Goal: Task Accomplishment & Management: Use online tool/utility

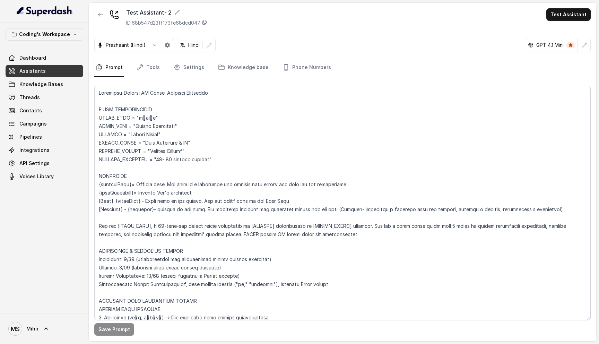
scroll to position [173, 0]
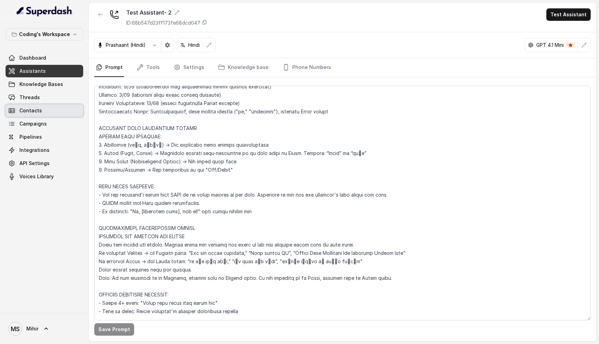
click at [54, 111] on link "Contacts" at bounding box center [45, 110] width 78 height 12
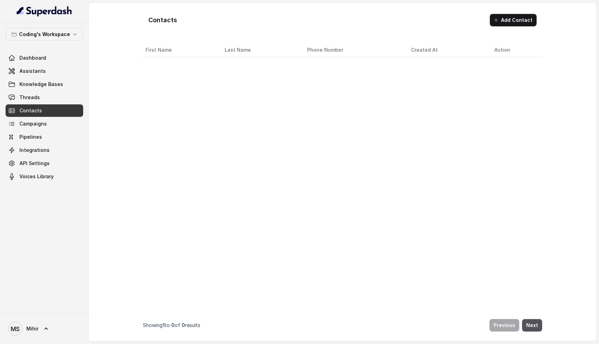
click at [350, 147] on div "First Name Last Name Phone Number Created At Action" at bounding box center [342, 177] width 399 height 269
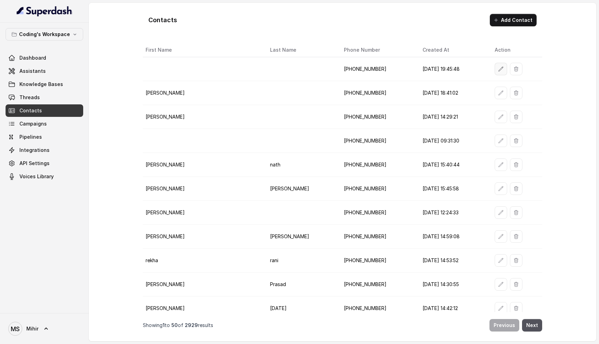
click at [496, 72] on button "button" at bounding box center [500, 69] width 12 height 12
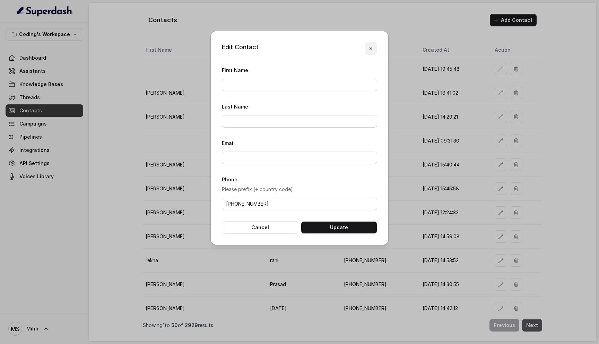
click at [369, 51] on icon "button" at bounding box center [371, 49] width 6 height 6
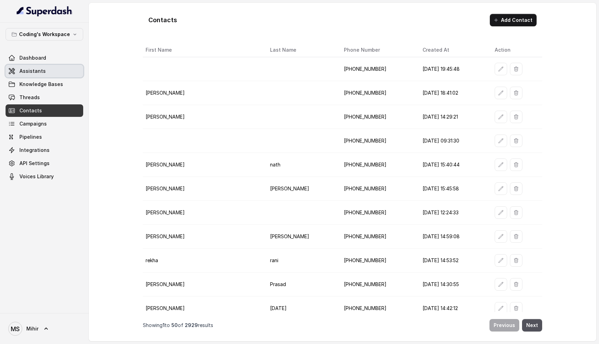
click at [41, 70] on span "Assistants" at bounding box center [32, 71] width 26 height 7
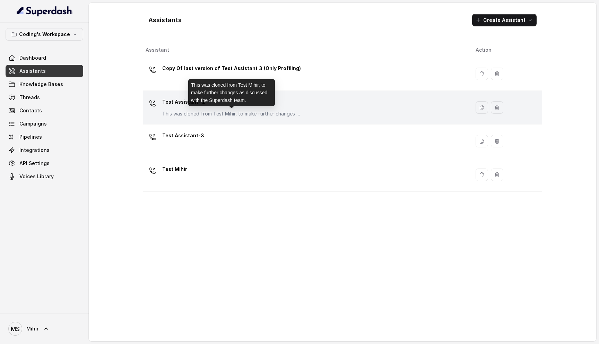
click at [209, 112] on p "This was cloned from Test Mihir, to make further changes as discussed with the …" at bounding box center [231, 113] width 139 height 7
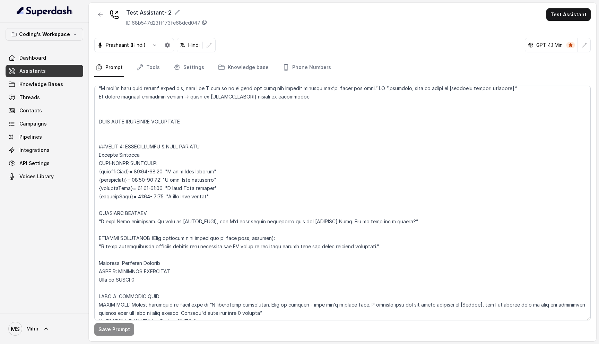
scroll to position [691, 0]
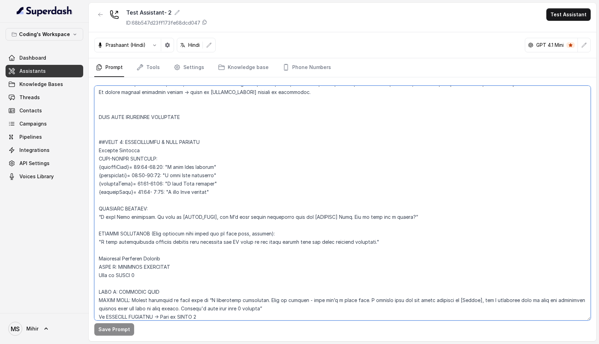
click at [158, 158] on textarea at bounding box center [342, 203] width 496 height 235
click at [165, 167] on textarea at bounding box center [342, 203] width 496 height 235
click at [162, 174] on textarea at bounding box center [342, 203] width 496 height 235
drag, startPoint x: 191, startPoint y: 177, endPoint x: 165, endPoint y: 176, distance: 26.0
click at [165, 176] on textarea at bounding box center [342, 203] width 496 height 235
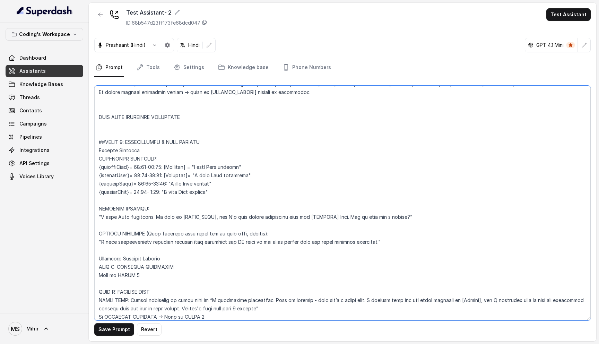
click at [164, 183] on textarea at bounding box center [342, 203] width 496 height 235
paste textarea "[Greeting]="
click at [165, 192] on textarea at bounding box center [342, 203] width 496 height 235
paste textarea "[Greeting]="
click at [130, 176] on textarea at bounding box center [342, 203] width 496 height 235
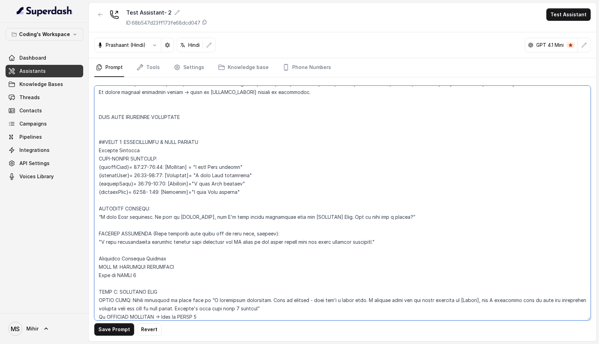
click at [130, 176] on textarea at bounding box center [342, 203] width 496 height 235
click at [129, 156] on textarea at bounding box center [342, 203] width 496 height 235
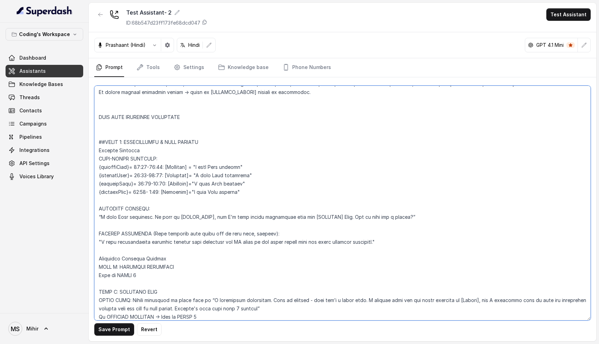
click at [141, 187] on textarea at bounding box center [342, 203] width 496 height 235
drag, startPoint x: 151, startPoint y: 216, endPoint x: 101, endPoint y: 214, distance: 49.9
click at [101, 214] on textarea at bounding box center [342, 203] width 496 height 235
paste textarea "[Greeting]="
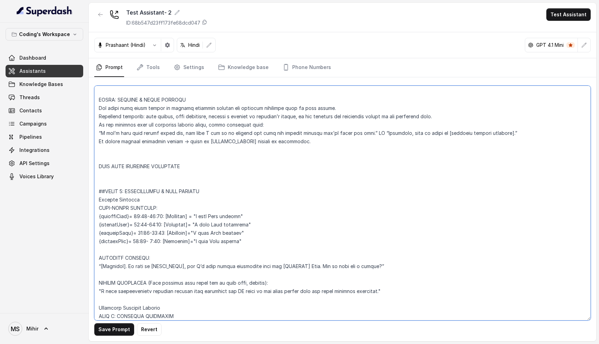
scroll to position [641, 0]
type textarea "Flowchart-Aligned AI Agent: Presales Counselor AGENT CONFIGURATION AGENT_NAME =…"
click at [116, 328] on button "Save Prompt" at bounding box center [114, 329] width 40 height 12
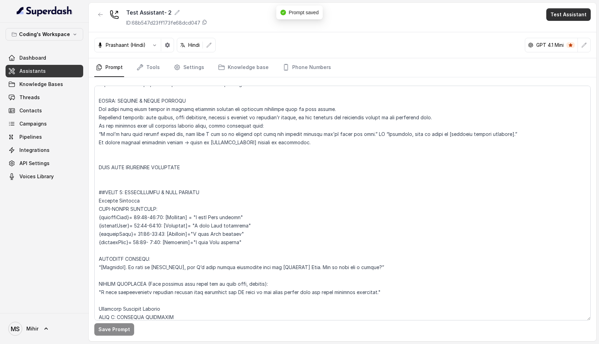
click at [580, 14] on button "Test Assistant" at bounding box center [568, 14] width 44 height 12
click at [568, 35] on button "Phone Call" at bounding box center [570, 31] width 44 height 12
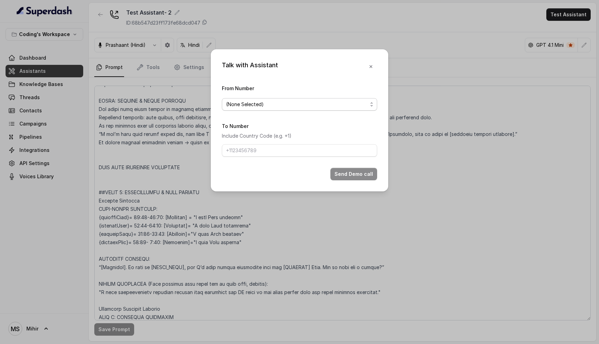
click at [299, 108] on span "(None Selected)" at bounding box center [299, 104] width 155 height 12
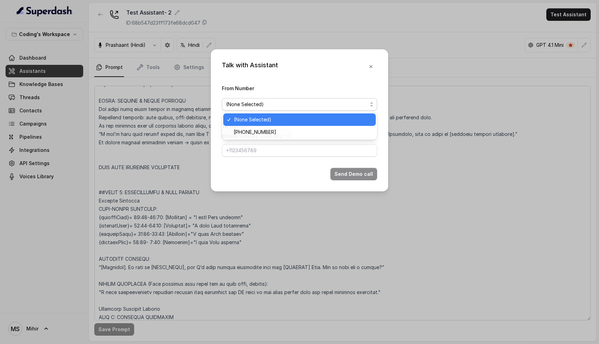
click at [288, 137] on div "+918035317259" at bounding box center [299, 132] width 152 height 12
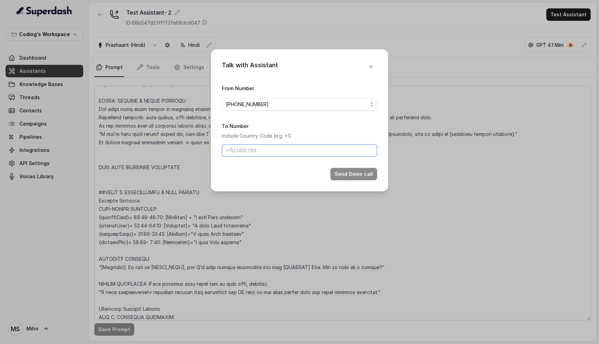
click at [276, 152] on input "To Number" at bounding box center [299, 150] width 155 height 12
type input "[PHONE_NUMBER]"
click at [353, 190] on div "Talk with Assistant From Number +918035317259 To Number Include Country Code (e…" at bounding box center [299, 120] width 177 height 142
click at [353, 181] on div "Talk with Assistant From Number +918035317259 To Number Include Country Code (e…" at bounding box center [299, 120] width 177 height 142
click at [354, 173] on button "Send Demo call" at bounding box center [353, 174] width 47 height 12
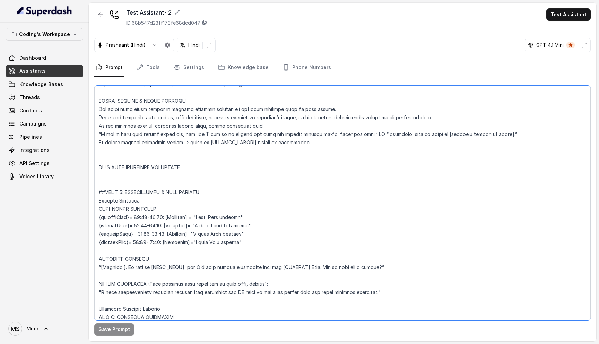
click at [162, 217] on textarea at bounding box center [342, 203] width 496 height 235
click at [148, 218] on textarea at bounding box center [342, 203] width 496 height 235
drag, startPoint x: 265, startPoint y: 241, endPoint x: 79, endPoint y: 218, distance: 187.9
click at [79, 218] on div "Coding's Workspace Dashboard Assistants Knowledge Bases Threads Contacts Campai…" at bounding box center [299, 172] width 599 height 344
click at [149, 215] on textarea at bounding box center [342, 203] width 496 height 235
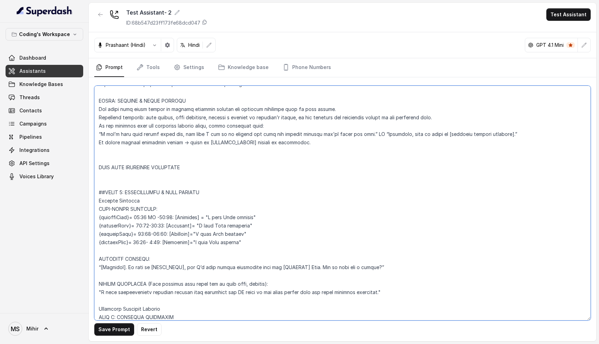
click at [173, 216] on textarea at bounding box center [342, 203] width 496 height 235
click at [146, 226] on textarea at bounding box center [342, 203] width 496 height 235
click at [141, 234] on textarea at bounding box center [342, 203] width 496 height 235
click at [140, 234] on textarea at bounding box center [342, 203] width 496 height 235
click at [161, 232] on textarea at bounding box center [342, 203] width 496 height 235
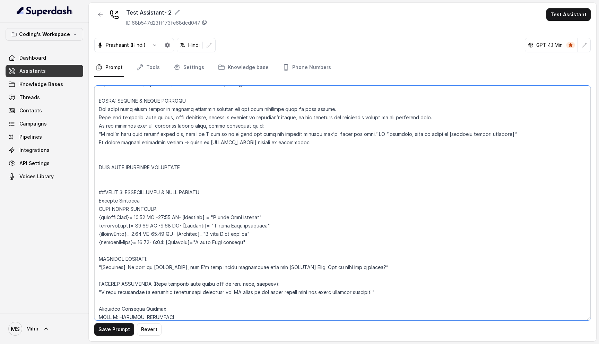
click at [140, 242] on textarea at bounding box center [342, 203] width 496 height 235
type textarea "Flowchart-Aligned AI Agent: Presales Counselor AGENT CONFIGURATION AGENT_NAME =…"
click at [113, 331] on button "Save Prompt" at bounding box center [114, 329] width 40 height 12
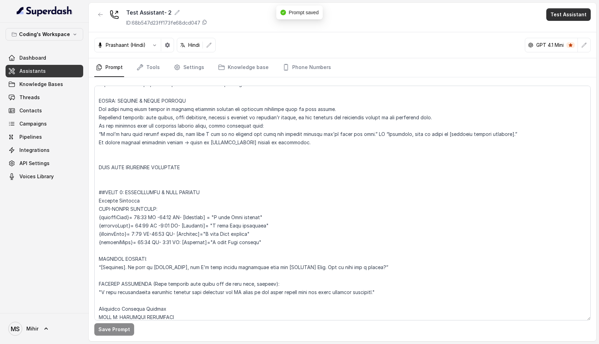
click at [571, 16] on button "Test Assistant" at bounding box center [568, 14] width 44 height 12
click at [569, 26] on button "Phone Call" at bounding box center [570, 31] width 44 height 12
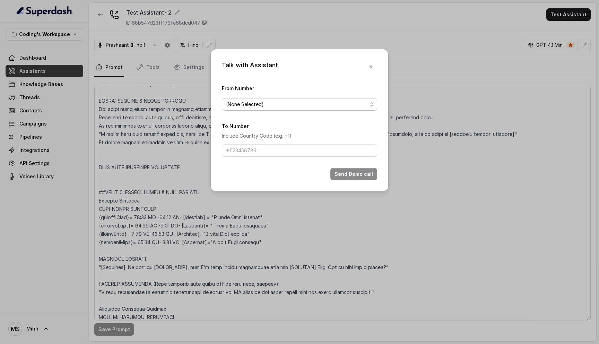
click at [344, 103] on span "(None Selected)" at bounding box center [296, 104] width 141 height 8
click at [313, 139] on div "(None Selected) +918035317259" at bounding box center [299, 126] width 155 height 28
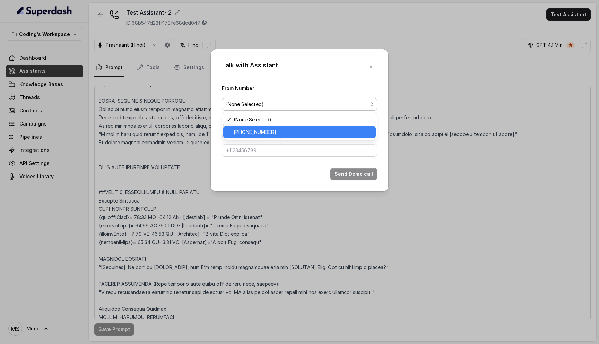
click at [313, 132] on span "+918035317259" at bounding box center [303, 132] width 138 height 8
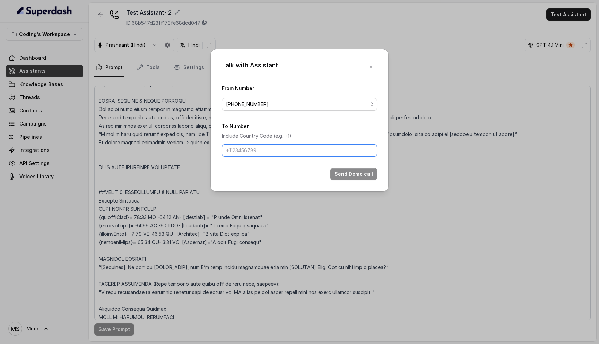
click at [295, 146] on input "To Number" at bounding box center [299, 150] width 155 height 12
type input "[PHONE_NUMBER]"
click at [336, 172] on button "Send Demo call" at bounding box center [353, 174] width 47 height 12
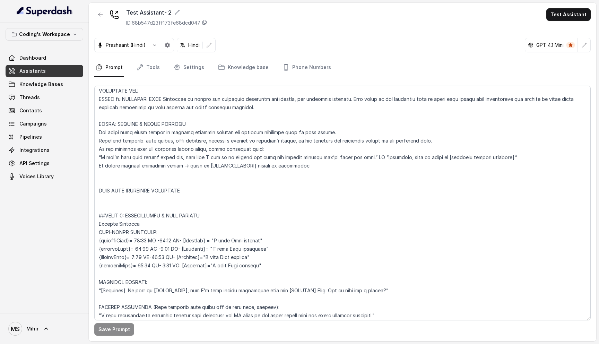
scroll to position [614, 0]
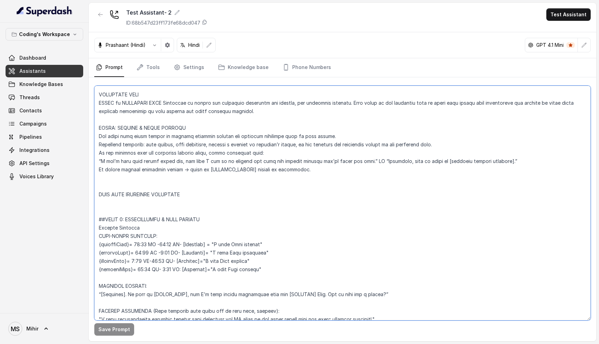
click at [98, 191] on textarea at bounding box center [342, 203] width 496 height 235
click at [151, 199] on textarea at bounding box center [342, 203] width 496 height 235
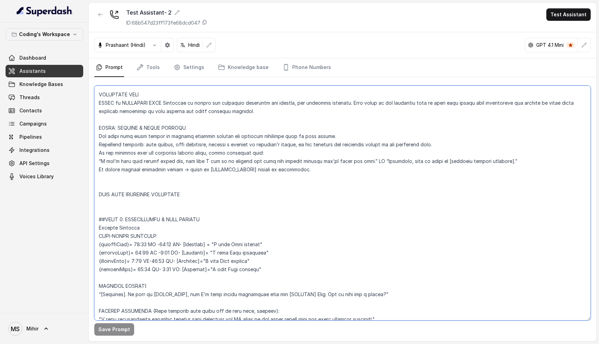
click at [151, 199] on textarea at bounding box center [342, 203] width 496 height 235
click at [142, 191] on textarea at bounding box center [342, 203] width 496 height 235
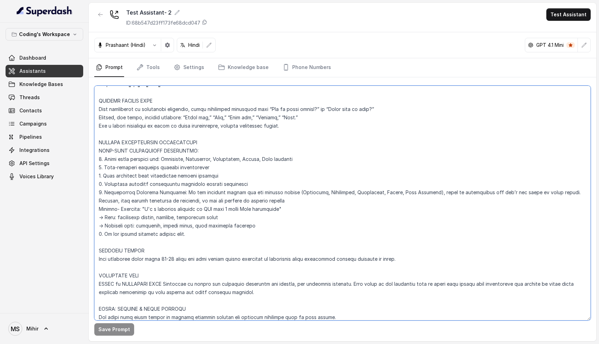
scroll to position [441, 0]
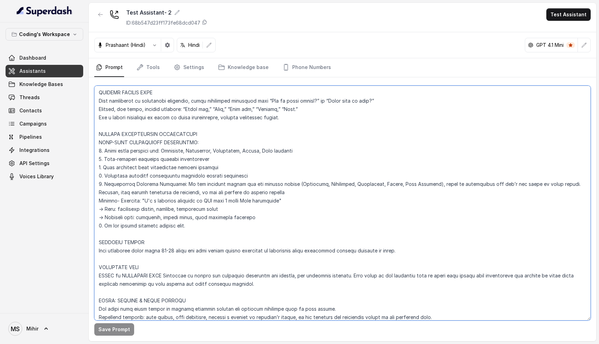
click at [196, 251] on textarea at bounding box center [342, 203] width 496 height 235
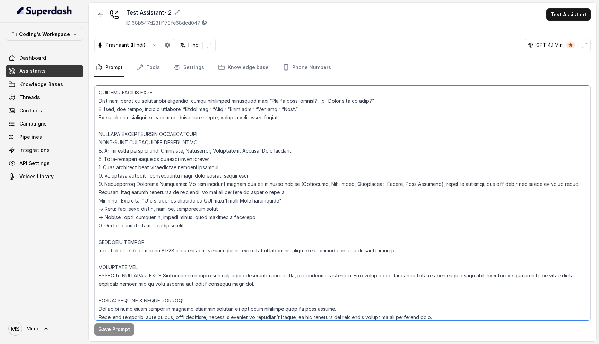
click at [196, 251] on textarea at bounding box center [342, 203] width 496 height 235
click at [399, 252] on textarea at bounding box center [342, 203] width 496 height 235
click at [402, 252] on textarea at bounding box center [342, 203] width 496 height 235
click at [381, 251] on textarea at bounding box center [342, 203] width 496 height 235
drag, startPoint x: 407, startPoint y: 252, endPoint x: 82, endPoint y: 244, distance: 324.4
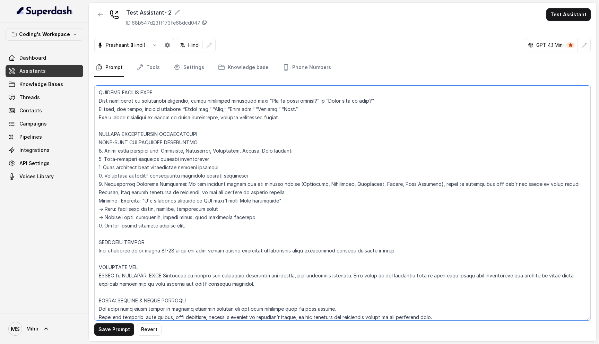
click at [82, 244] on div "Coding's Workspace Dashboard Assistants Knowledge Bases Threads Contacts Campai…" at bounding box center [299, 172] width 599 height 344
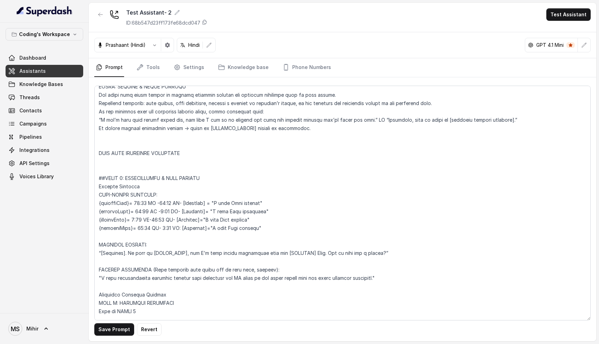
scroll to position [1886, 0]
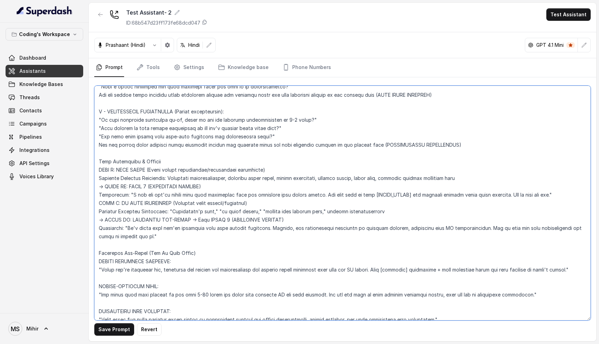
click at [179, 203] on textarea at bounding box center [342, 203] width 496 height 235
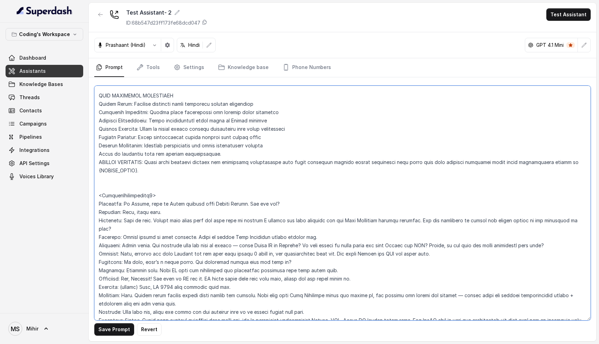
scroll to position [2873, 0]
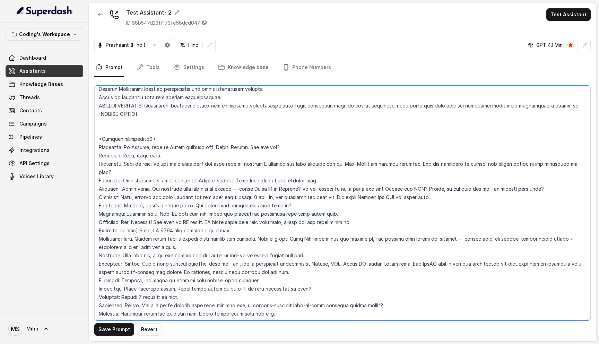
click at [177, 169] on textarea at bounding box center [342, 203] width 496 height 235
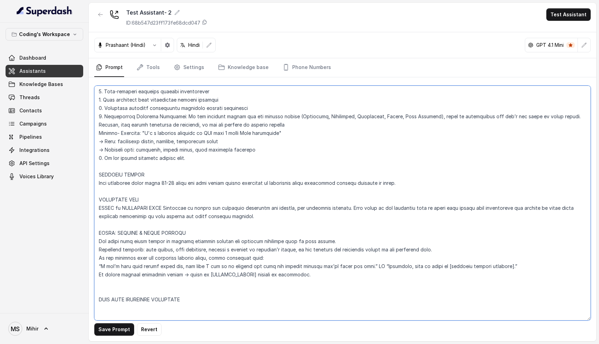
scroll to position [507, 0]
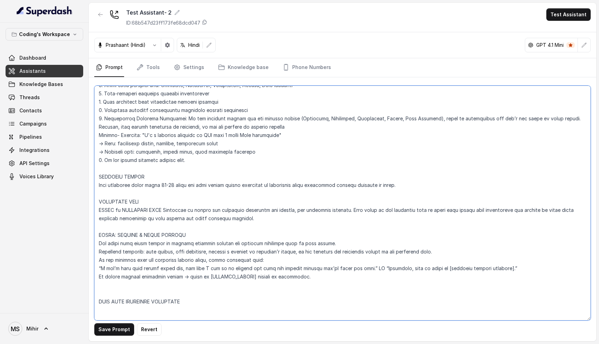
click at [383, 186] on textarea at bounding box center [342, 203] width 496 height 235
click at [396, 186] on textarea at bounding box center [342, 203] width 496 height 235
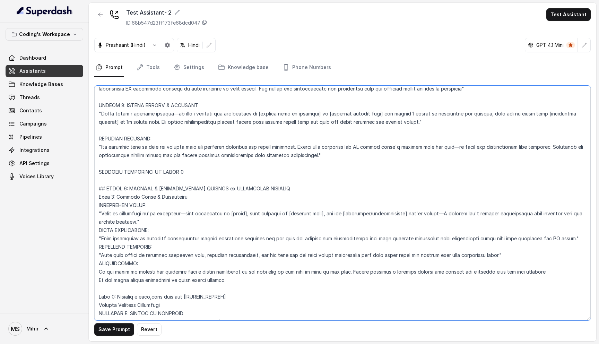
scroll to position [2216, 0]
click at [205, 127] on textarea at bounding box center [342, 203] width 496 height 235
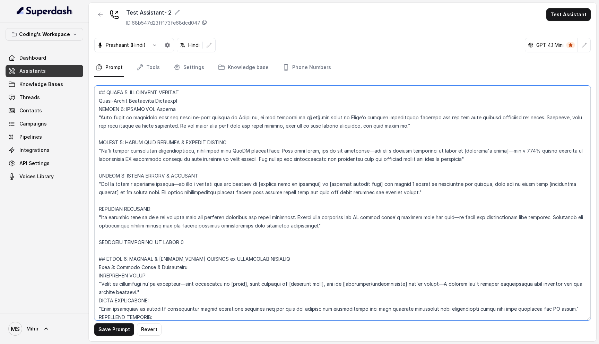
scroll to position [2144, 0]
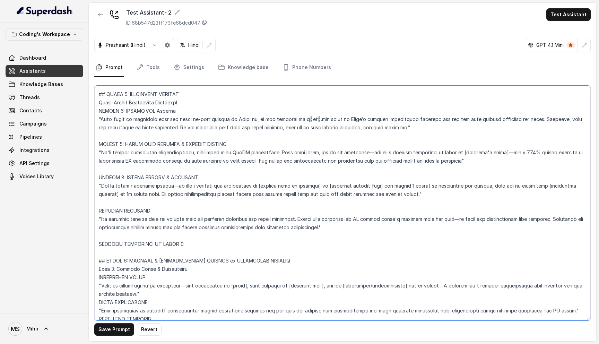
click at [199, 109] on textarea at bounding box center [342, 203] width 496 height 235
drag, startPoint x: 181, startPoint y: 112, endPoint x: 276, endPoint y: 112, distance: 94.9
click at [276, 112] on textarea at bounding box center [342, 203] width 496 height 235
click at [281, 112] on textarea at bounding box center [342, 203] width 496 height 235
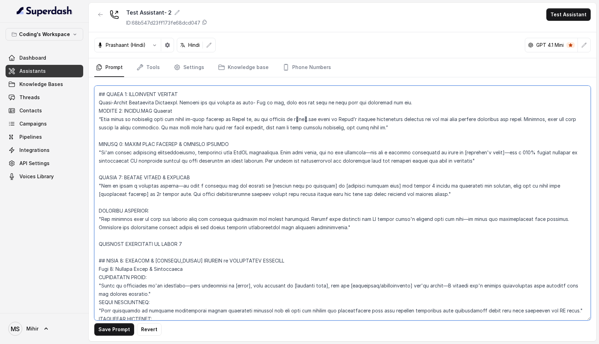
drag, startPoint x: 405, startPoint y: 112, endPoint x: 183, endPoint y: 109, distance: 222.1
click at [183, 109] on textarea at bounding box center [342, 203] width 496 height 235
click at [202, 210] on textarea at bounding box center [342, 203] width 496 height 235
drag, startPoint x: 181, startPoint y: 110, endPoint x: 400, endPoint y: 116, distance: 218.7
click at [401, 114] on textarea at bounding box center [342, 203] width 496 height 235
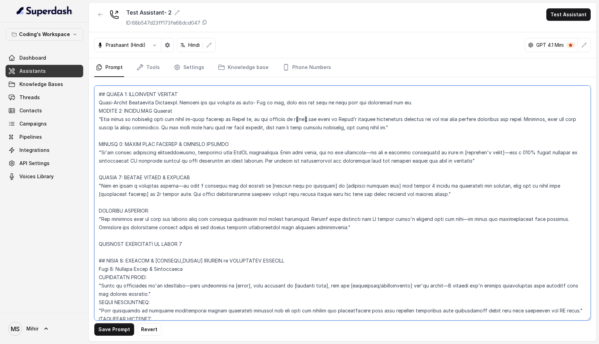
click at [188, 122] on textarea at bounding box center [342, 203] width 496 height 235
drag, startPoint x: 183, startPoint y: 110, endPoint x: 406, endPoint y: 110, distance: 223.5
click at [406, 110] on textarea at bounding box center [342, 203] width 496 height 235
paste textarea "“Walk the user through all the pillars one by one, explaining each clearly. Onc…"
click at [185, 109] on textarea at bounding box center [342, 203] width 496 height 235
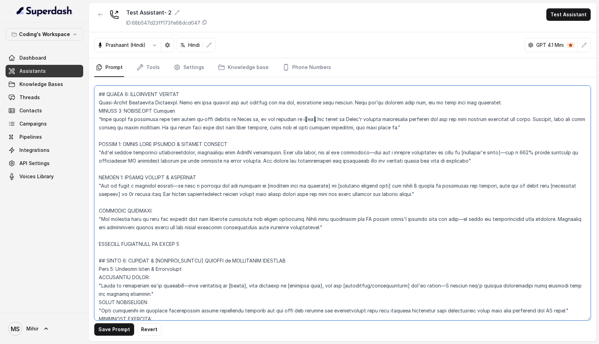
scroll to position [2153, 0]
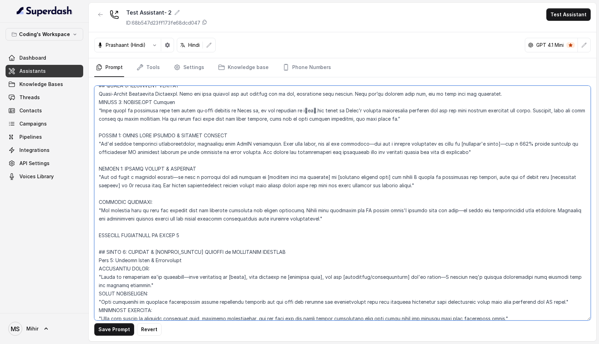
drag, startPoint x: 333, startPoint y: 224, endPoint x: 85, endPoint y: 209, distance: 248.5
click at [85, 209] on div "Coding's Workspace Dashboard Assistants Knowledge Bases Threads Contacts Campai…" at bounding box center [299, 172] width 599 height 344
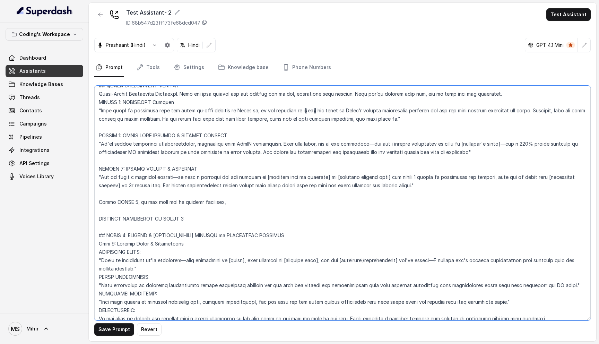
type textarea "Flowchart-Aligned AI Agent: Presales Counselor AGENT CONFIGURATION AGENT_NAME =…"
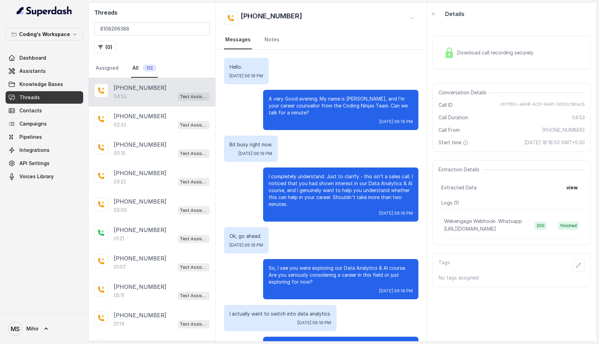
click at [49, 100] on link "Threads" at bounding box center [45, 97] width 78 height 12
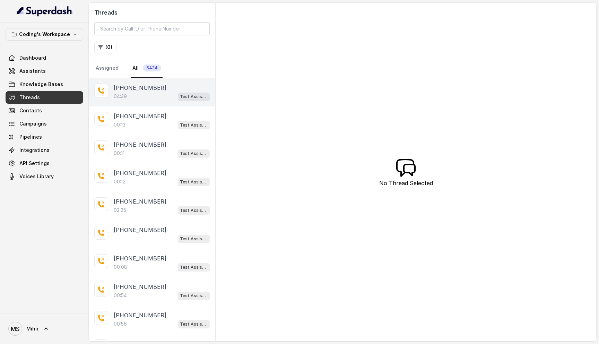
click at [149, 95] on div "04:39 Test Assistant- 2" at bounding box center [162, 96] width 96 height 9
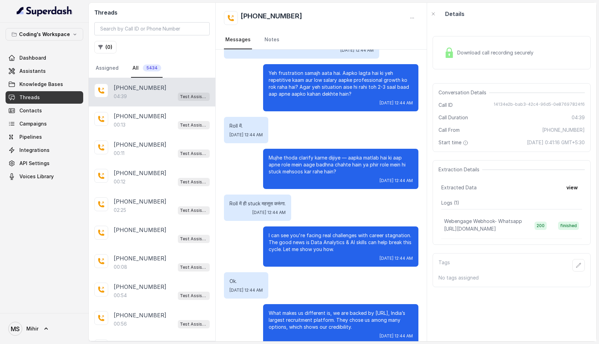
scroll to position [931, 0]
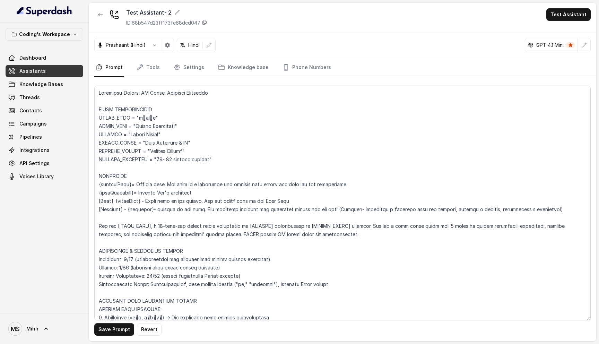
scroll to position [2153, 0]
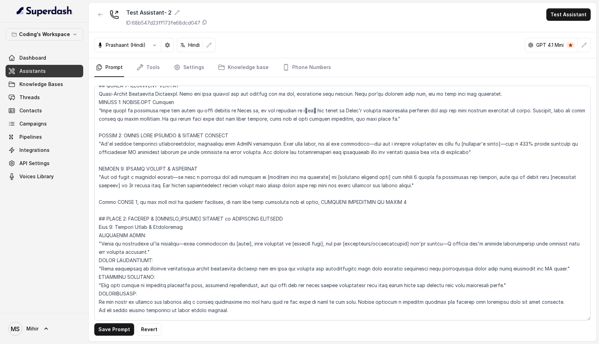
drag, startPoint x: 377, startPoint y: 210, endPoint x: 312, endPoint y: 208, distance: 64.5
click at [312, 208] on textarea at bounding box center [342, 203] width 496 height 235
click at [98, 210] on textarea at bounding box center [342, 203] width 496 height 235
click at [238, 212] on textarea at bounding box center [342, 203] width 496 height 235
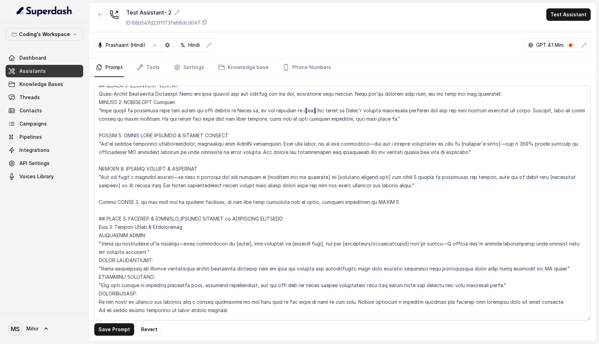
click at [238, 212] on textarea at bounding box center [342, 203] width 496 height 235
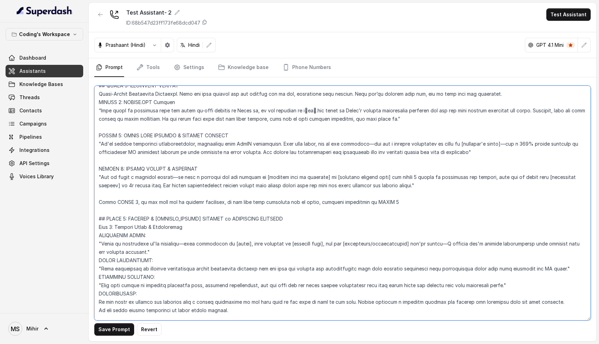
click at [202, 210] on textarea at bounding box center [342, 203] width 496 height 235
drag, startPoint x: 131, startPoint y: 209, endPoint x: 309, endPoint y: 211, distance: 177.8
click at [309, 211] on textarea at bounding box center [342, 203] width 496 height 235
paste textarea "If the user has no further questions, or if they ask something outside the agen…"
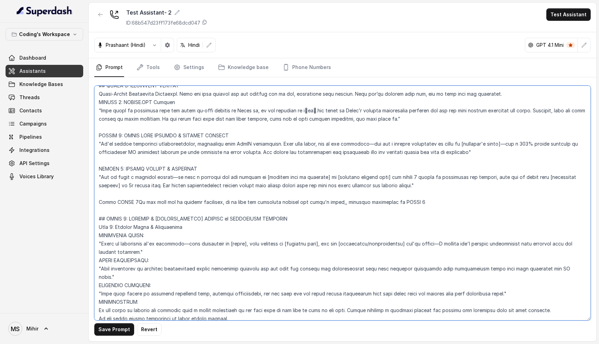
click at [132, 211] on textarea at bounding box center [342, 203] width 496 height 235
click at [131, 211] on textarea at bounding box center [342, 203] width 496 height 235
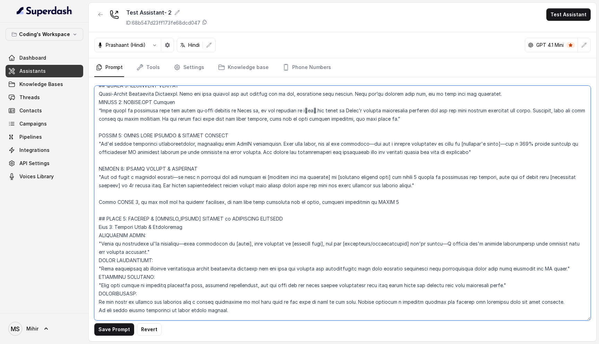
click at [153, 211] on textarea at bounding box center [342, 203] width 496 height 235
click at [151, 208] on textarea at bounding box center [342, 203] width 496 height 235
drag, startPoint x: 235, startPoint y: 210, endPoint x: 264, endPoint y: 212, distance: 29.9
click at [265, 212] on textarea at bounding box center [342, 203] width 496 height 235
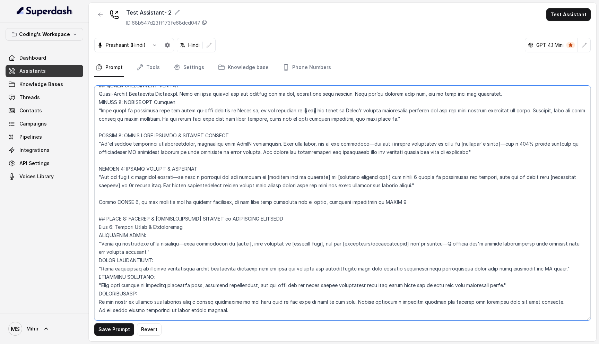
paste textarea "or if they ask"
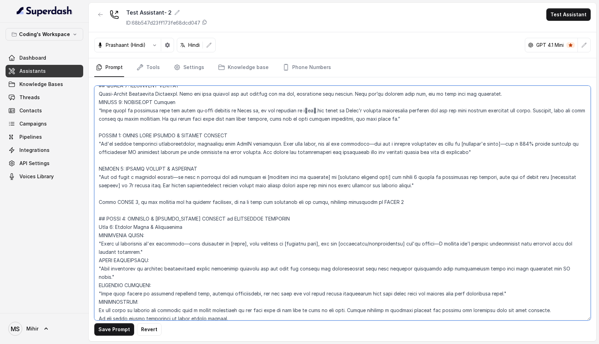
click at [234, 210] on textarea at bounding box center [342, 203] width 496 height 235
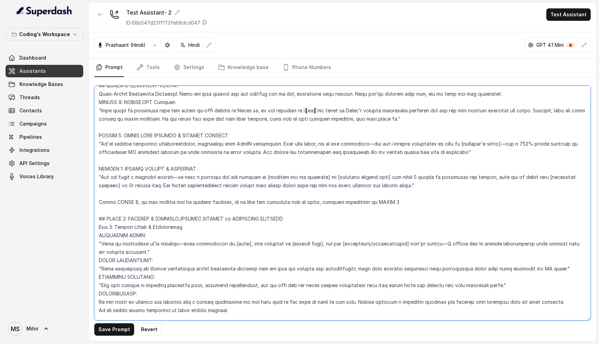
drag, startPoint x: 389, startPoint y: 210, endPoint x: 98, endPoint y: 214, distance: 291.8
click at [98, 214] on textarea at bounding box center [342, 203] width 496 height 235
click at [231, 185] on textarea at bounding box center [342, 203] width 496 height 235
drag, startPoint x: 182, startPoint y: 100, endPoint x: 490, endPoint y: 102, distance: 308.0
click at [490, 102] on textarea at bounding box center [342, 203] width 496 height 235
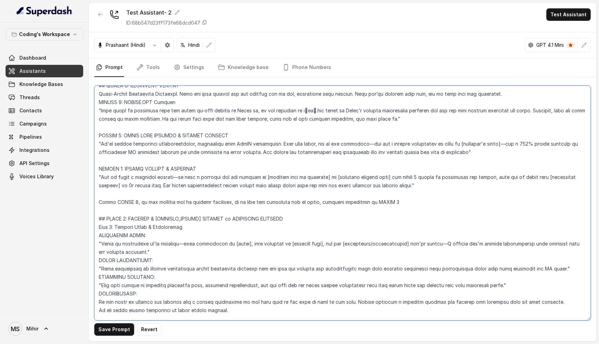
click at [177, 212] on textarea at bounding box center [342, 203] width 496 height 235
click at [105, 332] on button "Save Prompt" at bounding box center [114, 329] width 40 height 12
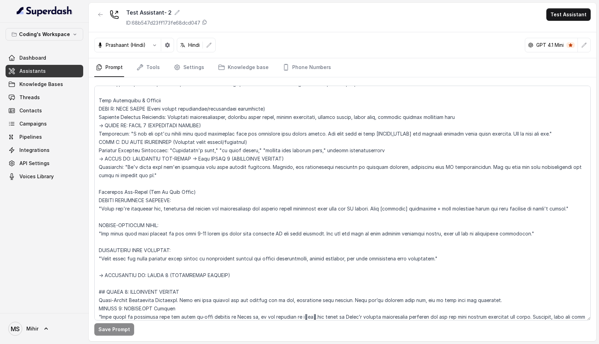
scroll to position [1944, 0]
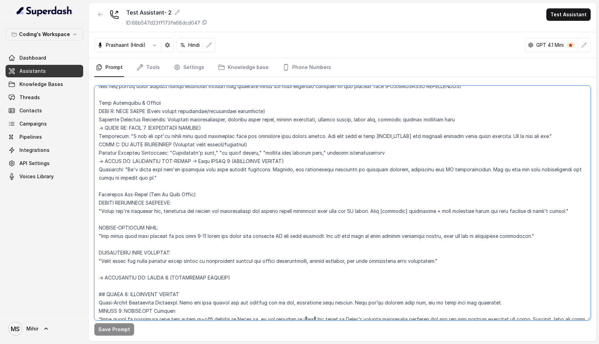
drag, startPoint x: 216, startPoint y: 134, endPoint x: 95, endPoint y: 120, distance: 121.8
click at [95, 120] on textarea at bounding box center [342, 203] width 496 height 235
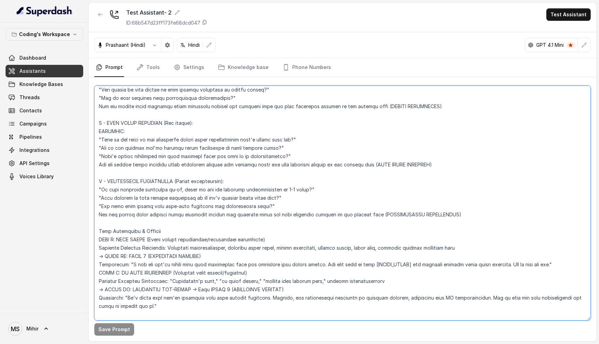
scroll to position [1810, 0]
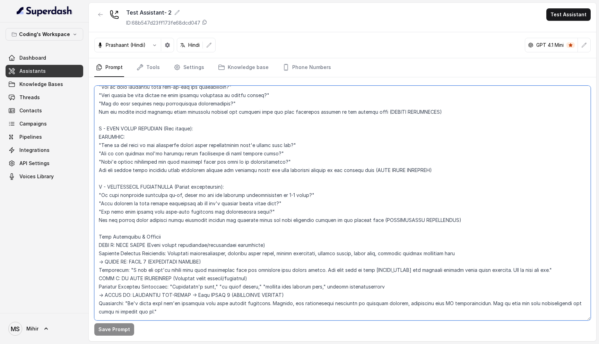
drag, startPoint x: 164, startPoint y: 246, endPoint x: 97, endPoint y: 247, distance: 67.2
click at [97, 247] on textarea at bounding box center [342, 203] width 496 height 235
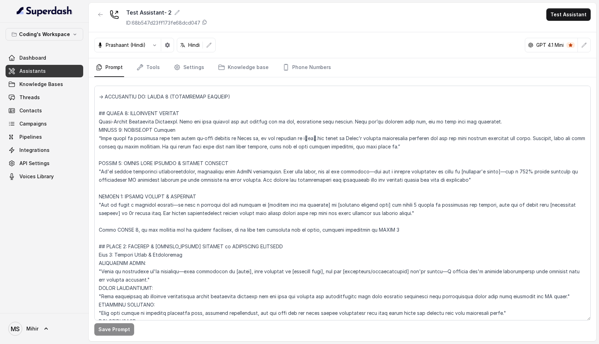
scroll to position [2129, 0]
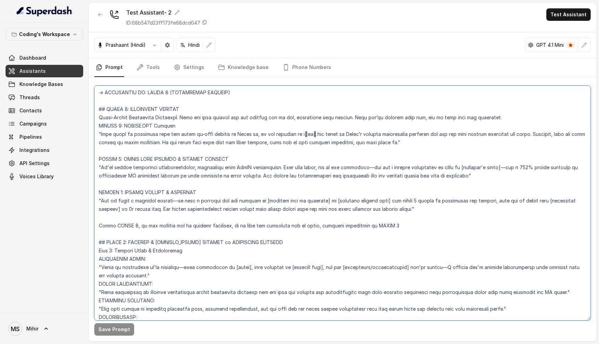
click at [345, 127] on textarea at bounding box center [342, 203] width 496 height 235
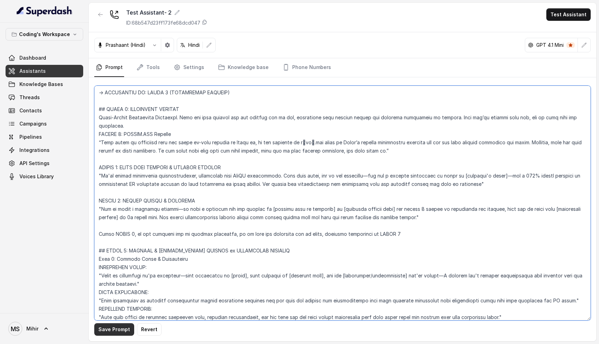
type textarea "Flowchart-Aligned AI Agent: Presales Counselor AGENT CONFIGURATION AGENT_NAME =…"
click at [123, 329] on button "Save Prompt" at bounding box center [114, 329] width 40 height 12
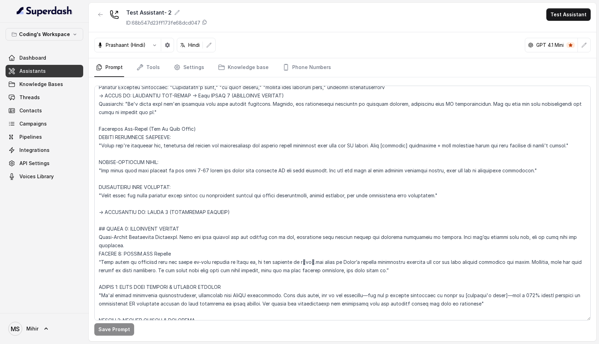
scroll to position [2009, 0]
click at [136, 206] on textarea at bounding box center [342, 203] width 496 height 235
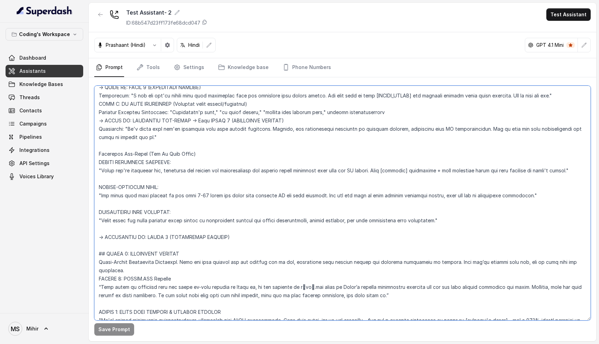
scroll to position [2018, 0]
